Goal: Information Seeking & Learning: Find specific page/section

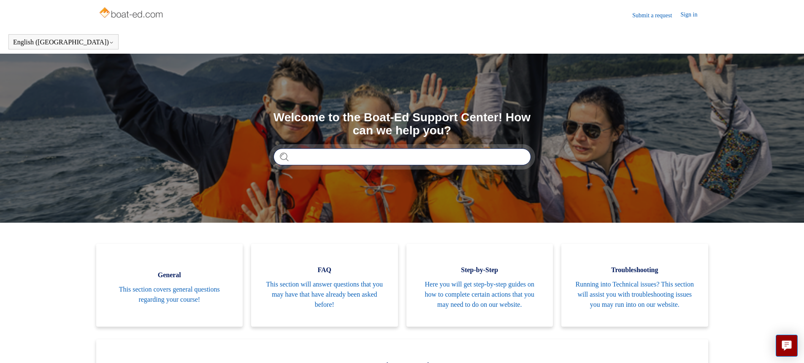
click at [481, 163] on input "Search" at bounding box center [403, 156] width 258 height 17
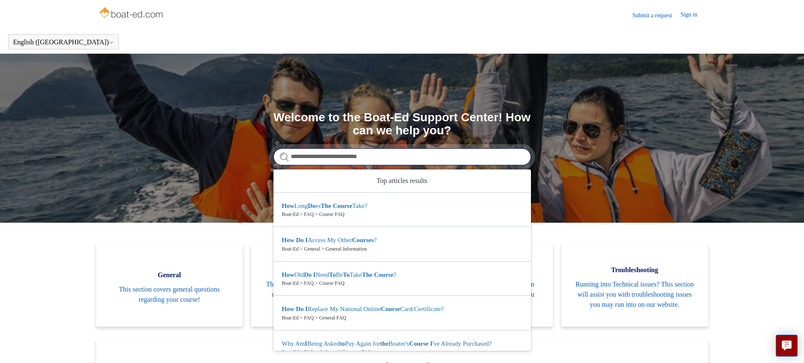
type input "**********"
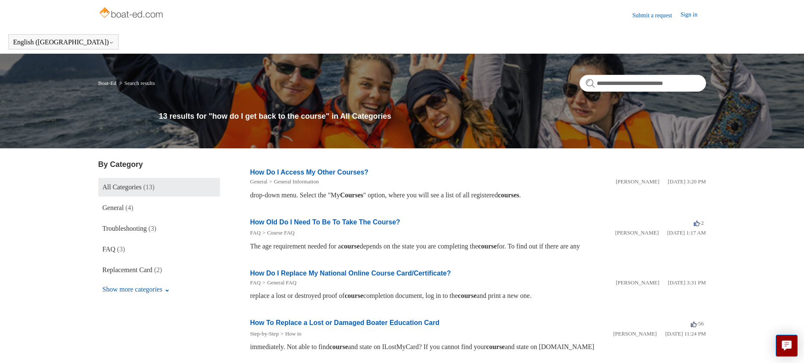
click at [691, 18] on link "Sign in" at bounding box center [693, 15] width 25 height 10
